Goal: Task Accomplishment & Management: Manage account settings

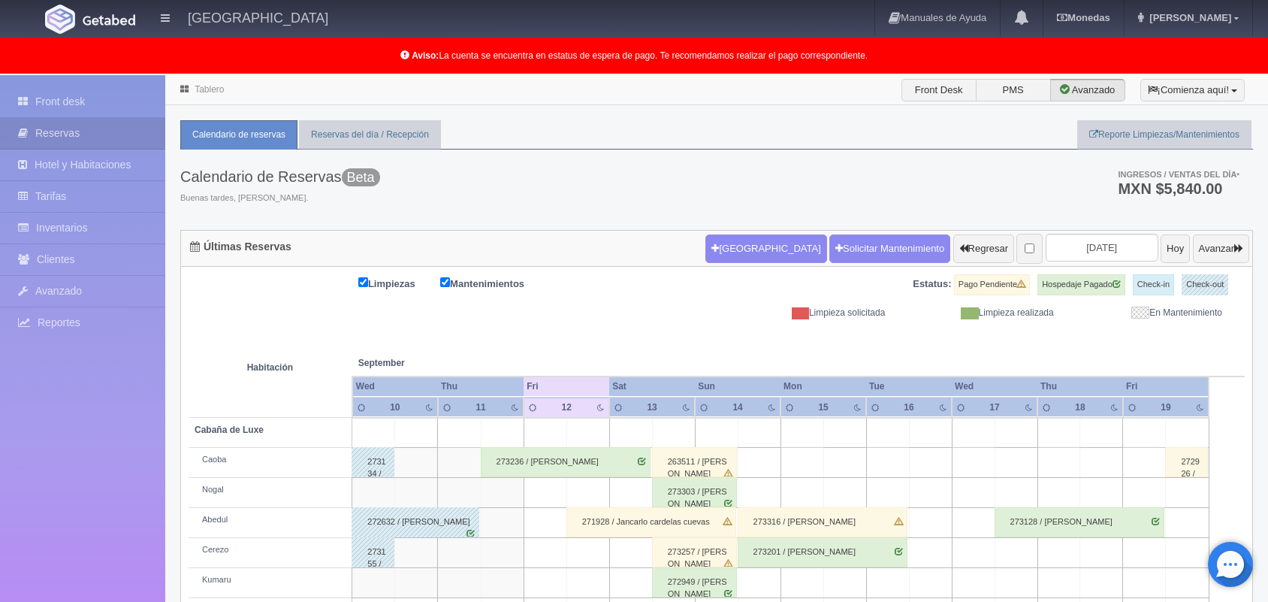
scroll to position [150, 0]
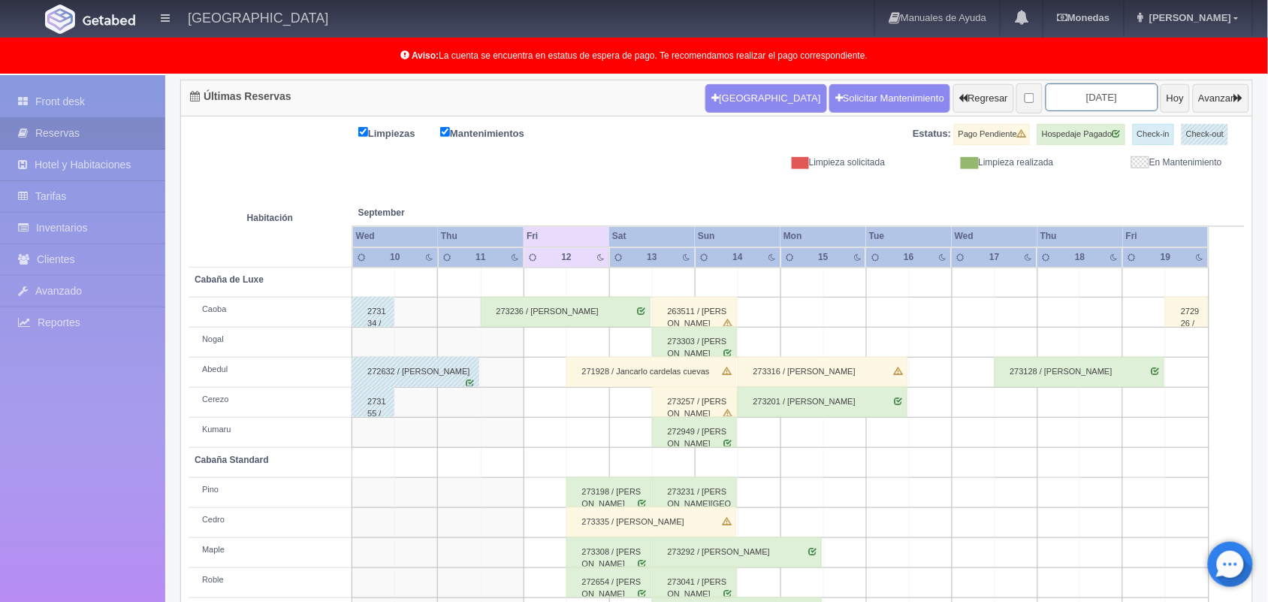
click at [1060, 92] on input "[DATE]" at bounding box center [1102, 97] width 113 height 28
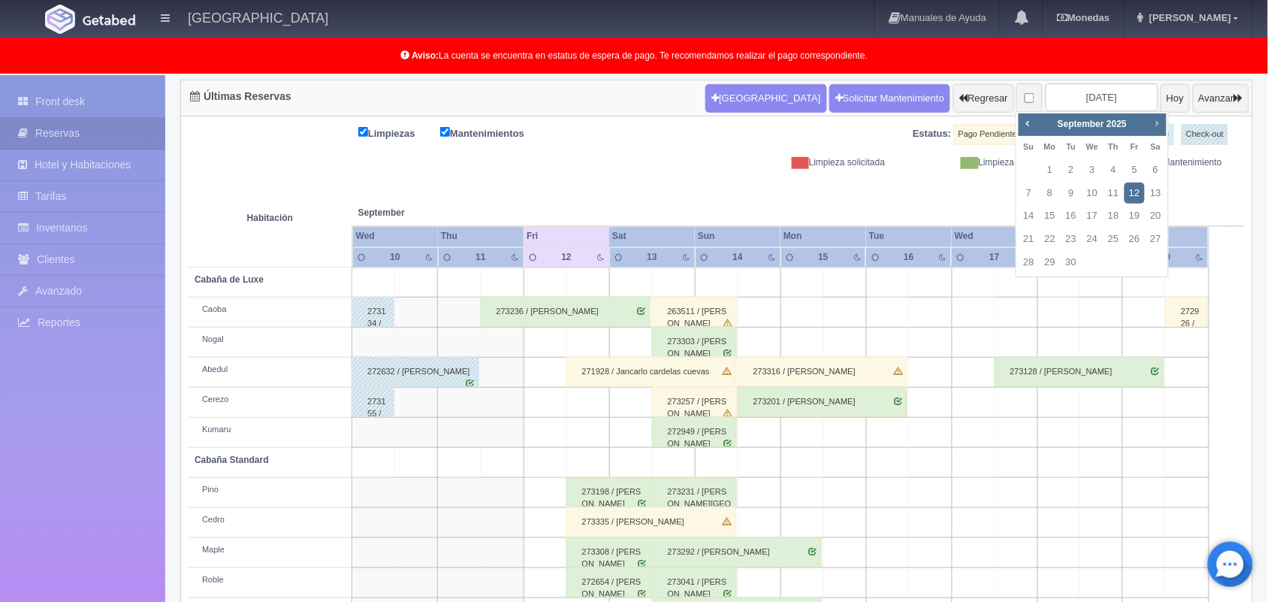
click at [1157, 122] on span "Next" at bounding box center [1157, 123] width 12 height 12
click at [1034, 216] on link "12" at bounding box center [1029, 216] width 20 height 22
type input "[DATE]"
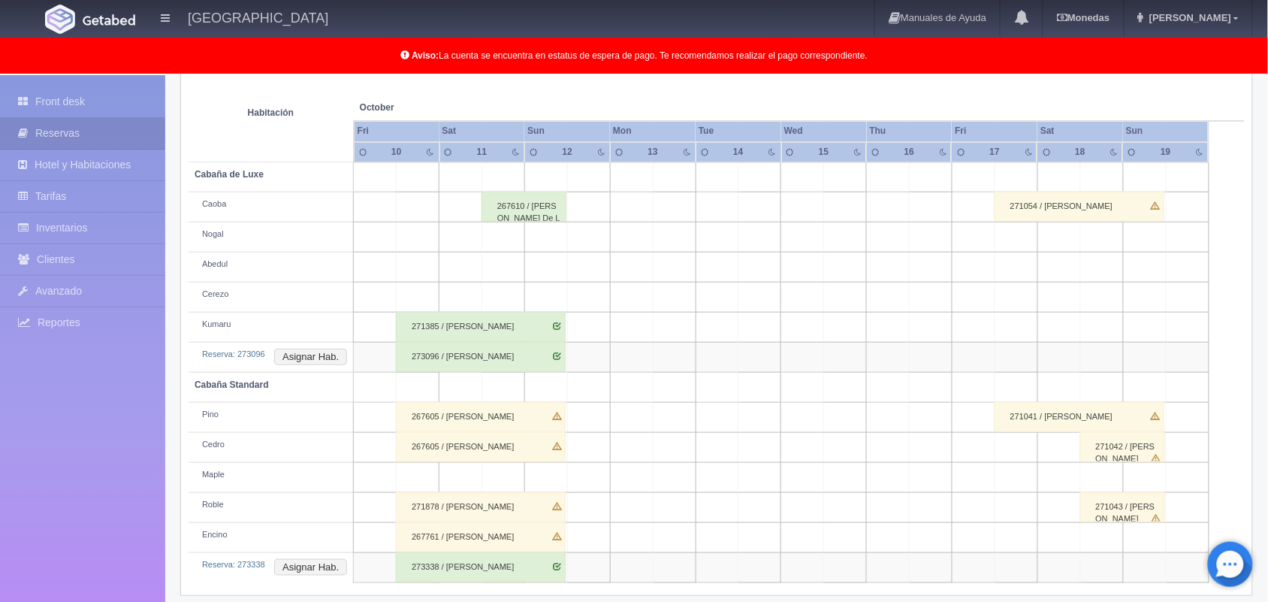
scroll to position [269, 0]
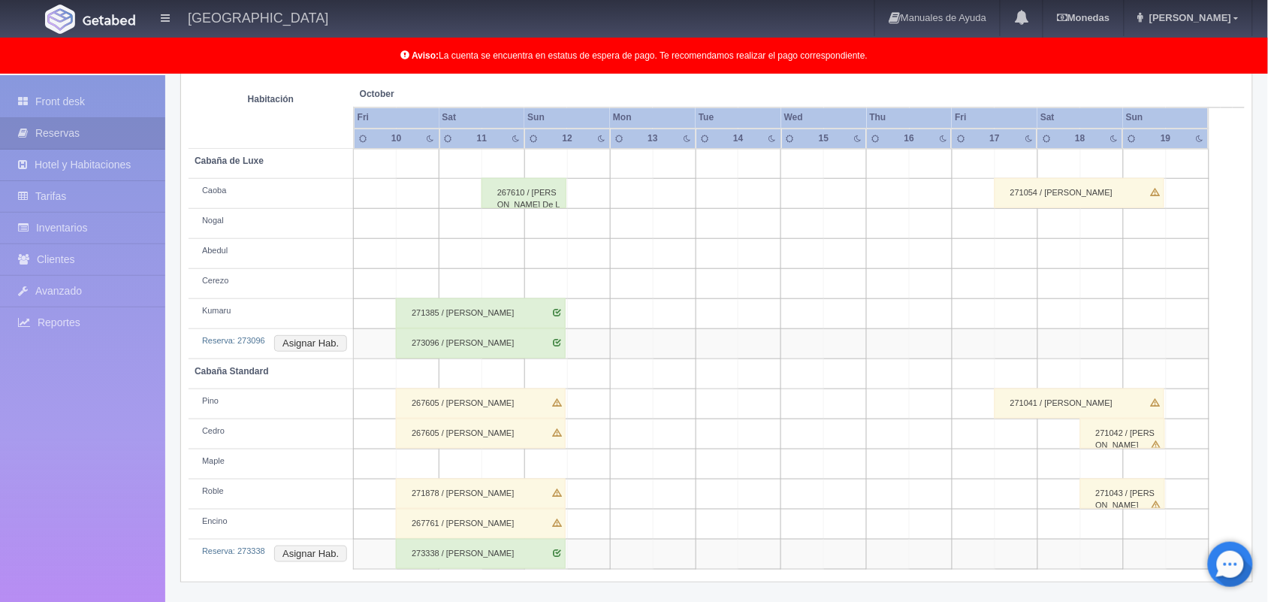
drag, startPoint x: 1275, startPoint y: 143, endPoint x: 1282, endPoint y: 370, distance: 227.0
click at [1267, 333] on html "[GEOGRAPHIC_DATA] Manuales de Ayuda Actualizaciones recientes [GEOGRAPHIC_DATA]…" at bounding box center [634, 32] width 1268 height 602
click at [491, 557] on div "273338 / [PERSON_NAME]" at bounding box center [481, 554] width 170 height 30
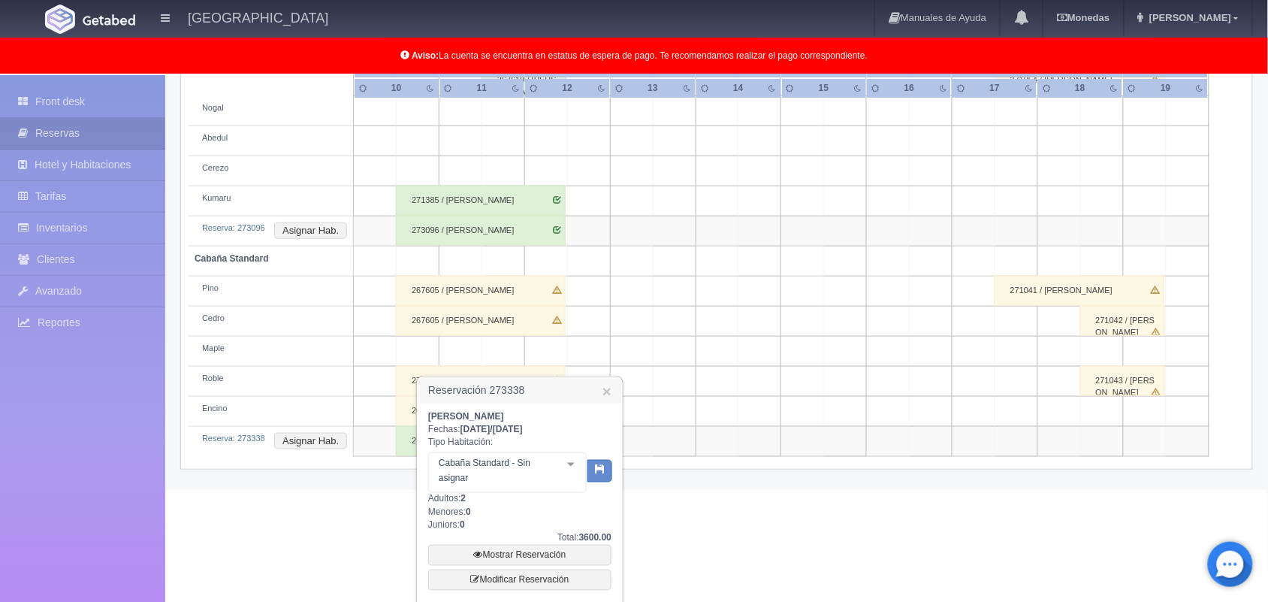
scroll to position [418, 0]
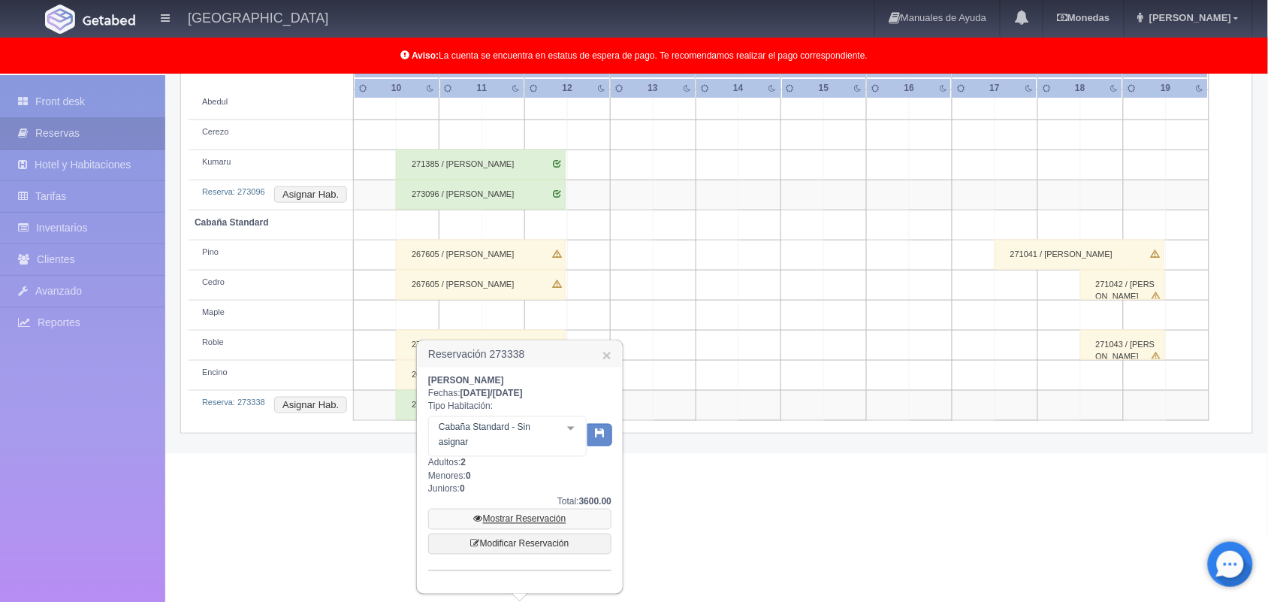
click at [513, 520] on link "Mostrar Reservación" at bounding box center [519, 519] width 183 height 21
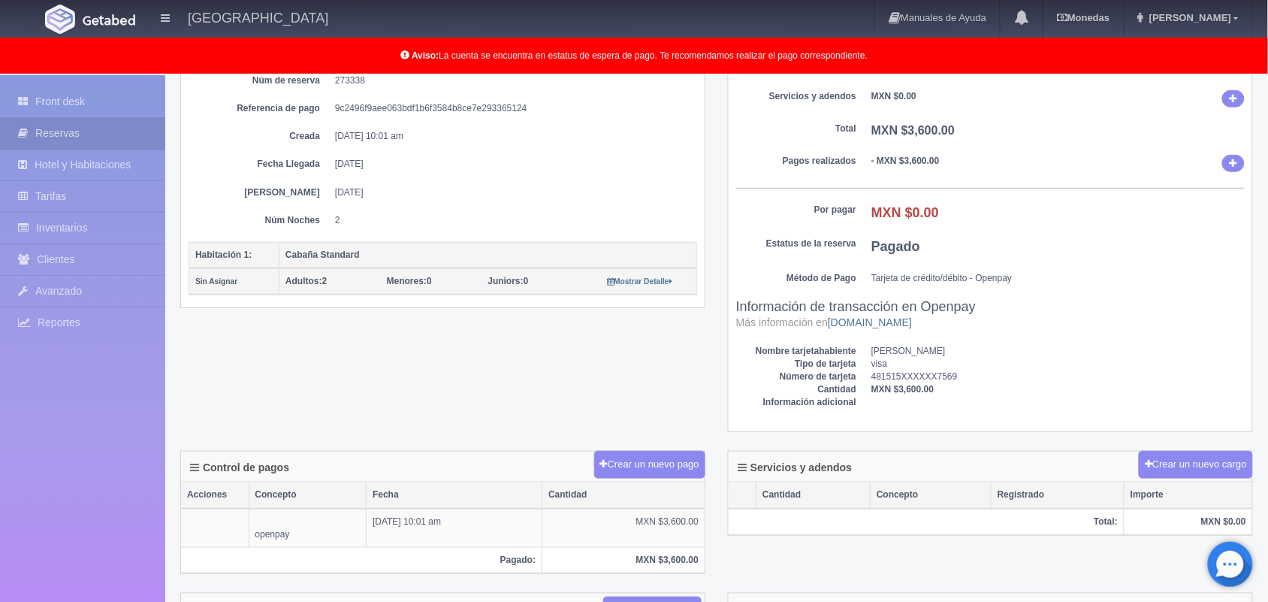
scroll to position [175, 0]
